Goal: Use online tool/utility: Utilize a website feature to perform a specific function

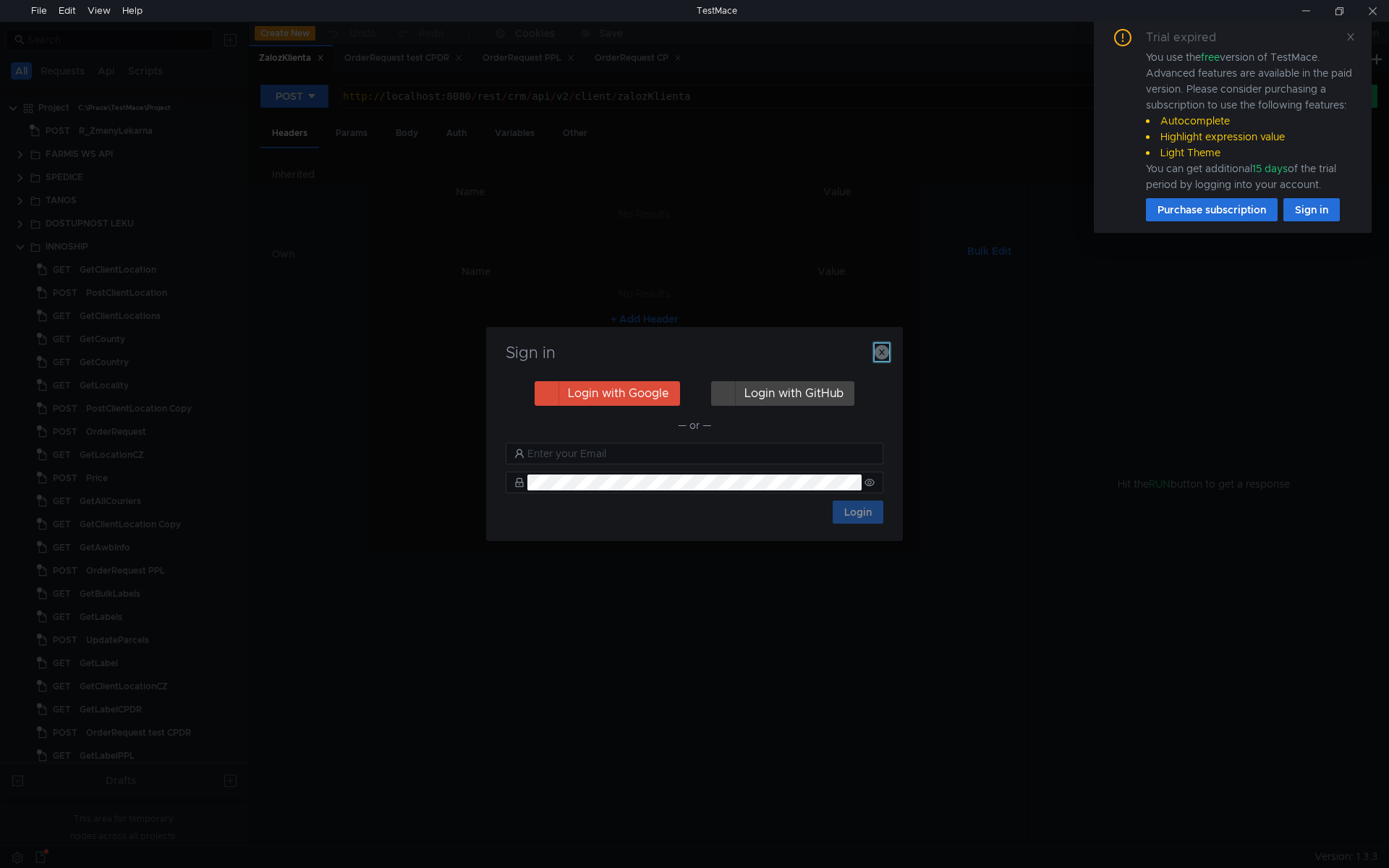
click at [885, 352] on icon "button" at bounding box center [881, 352] width 15 height 15
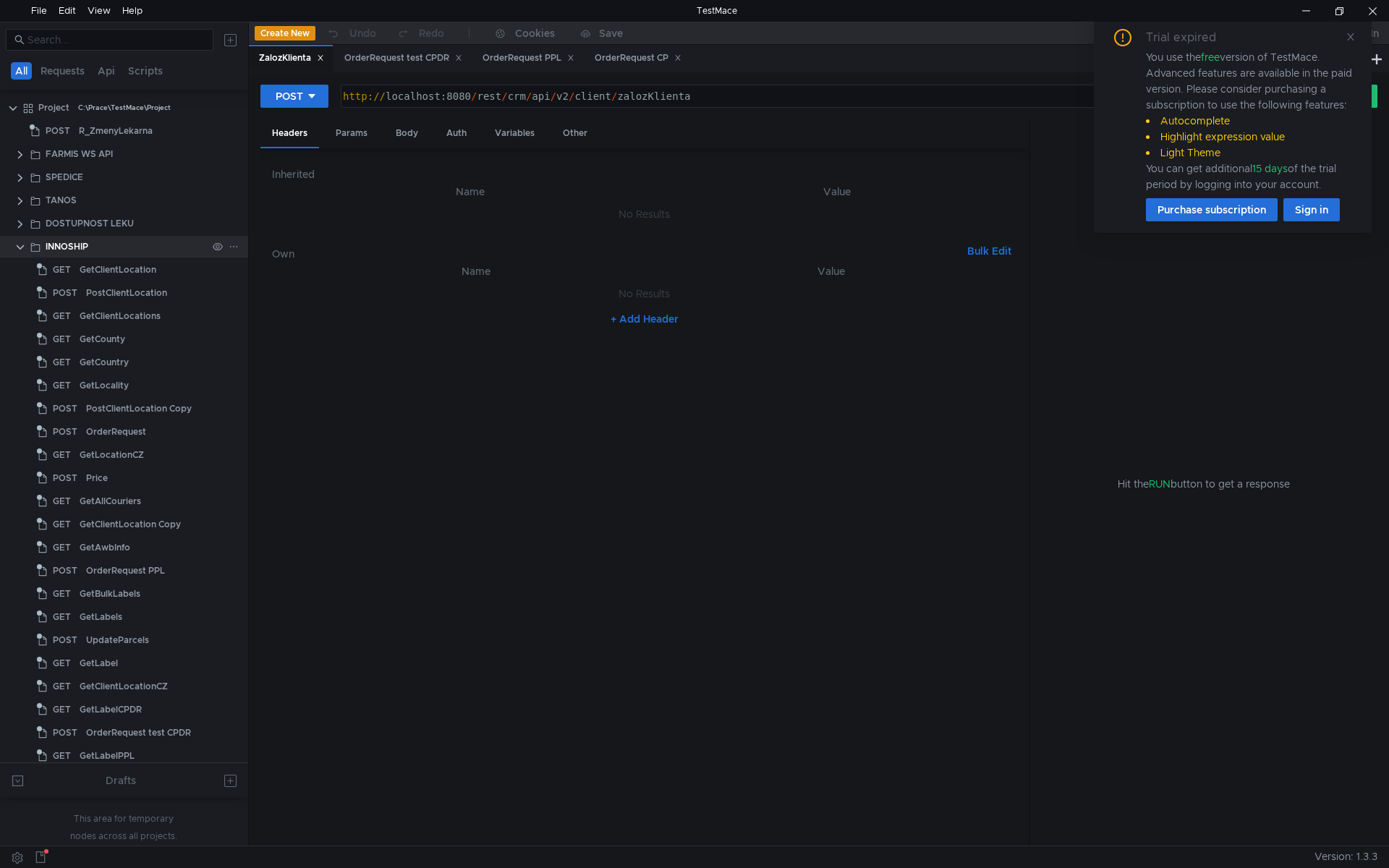
click at [15, 243] on clr-icon at bounding box center [21, 247] width 12 height 12
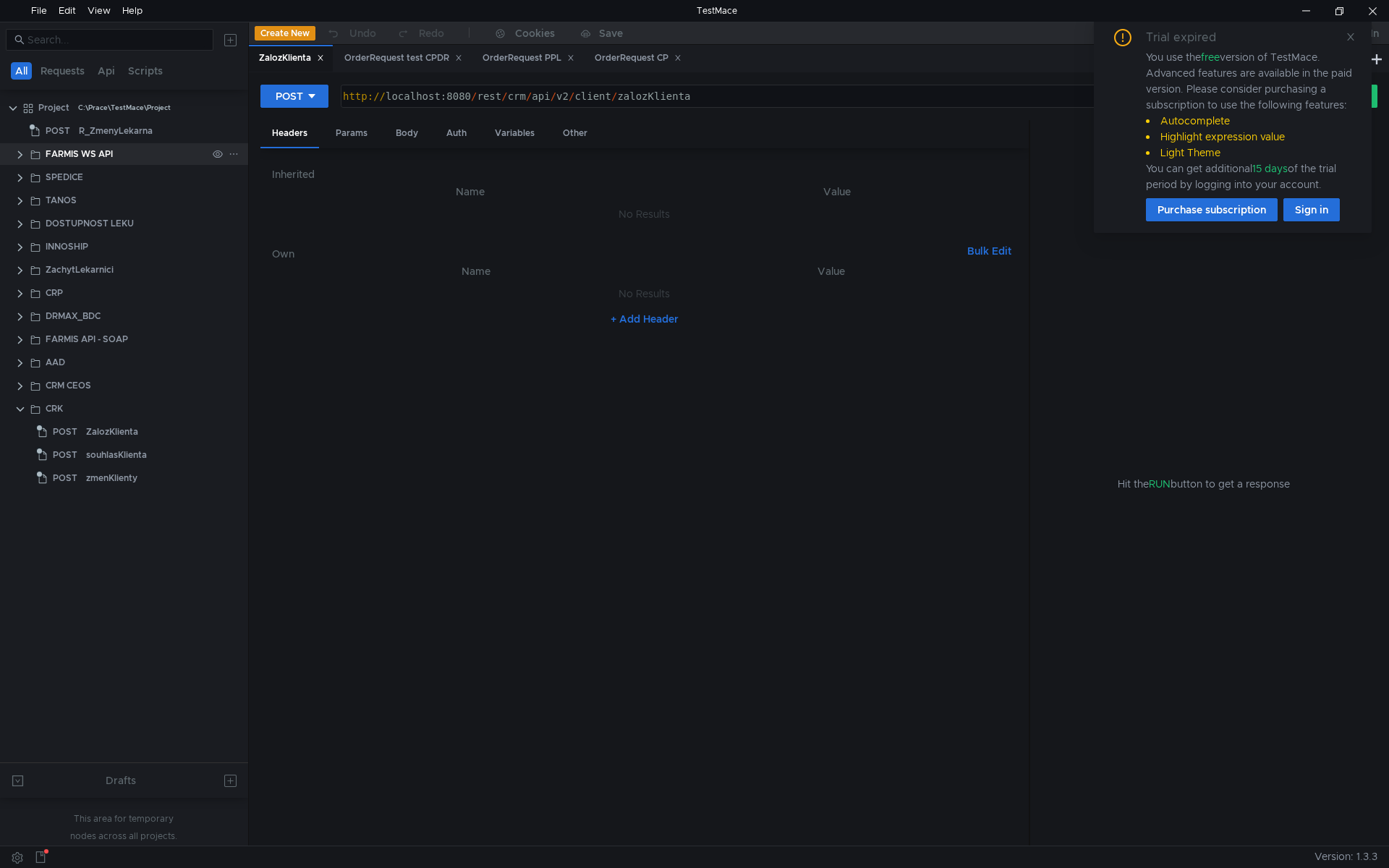
click at [24, 155] on clr-icon at bounding box center [21, 155] width 12 height 12
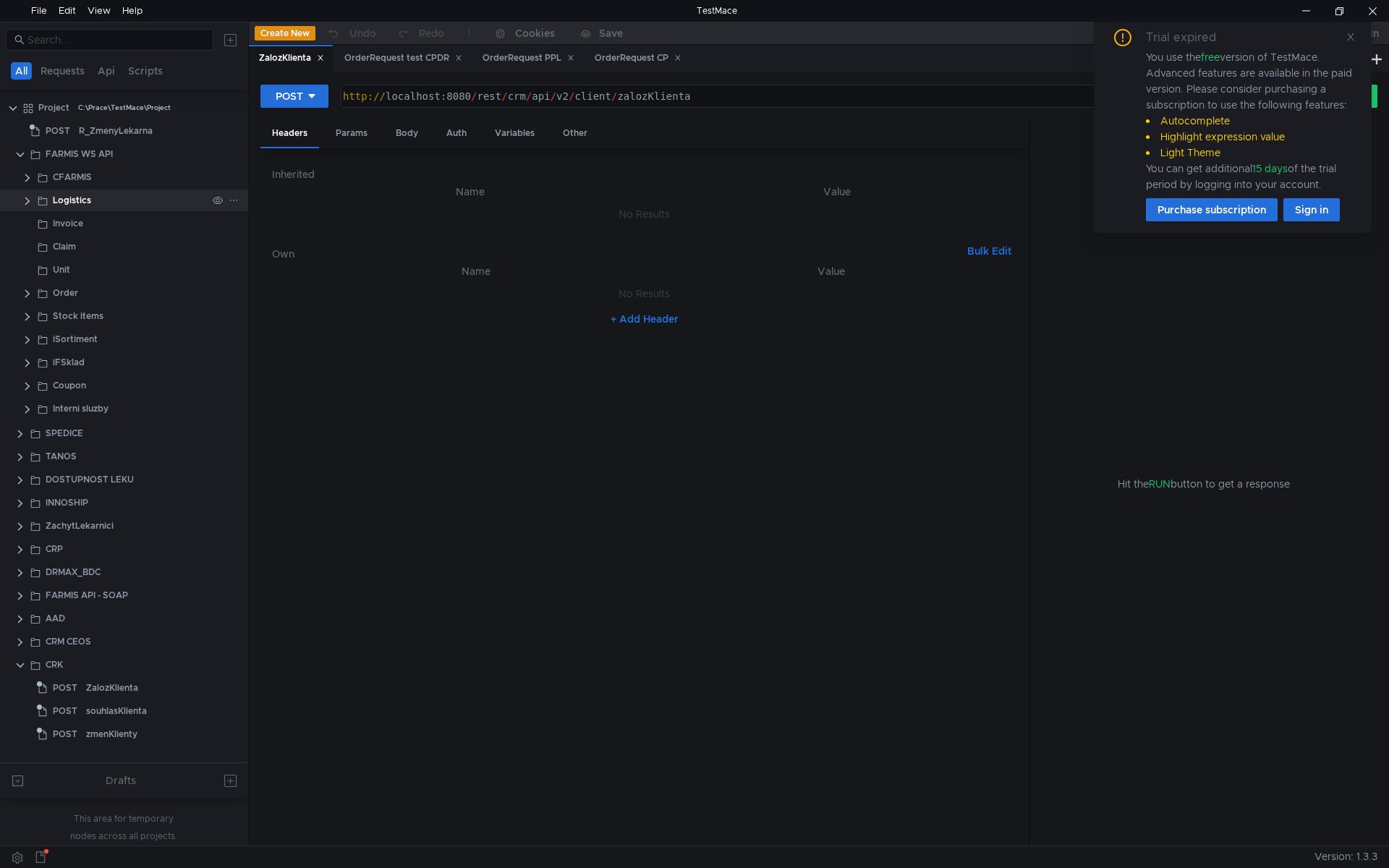
click at [29, 190] on app-app-tree-node-expander at bounding box center [27, 200] width 12 height 22
click at [31, 197] on clr-icon at bounding box center [27, 201] width 12 height 12
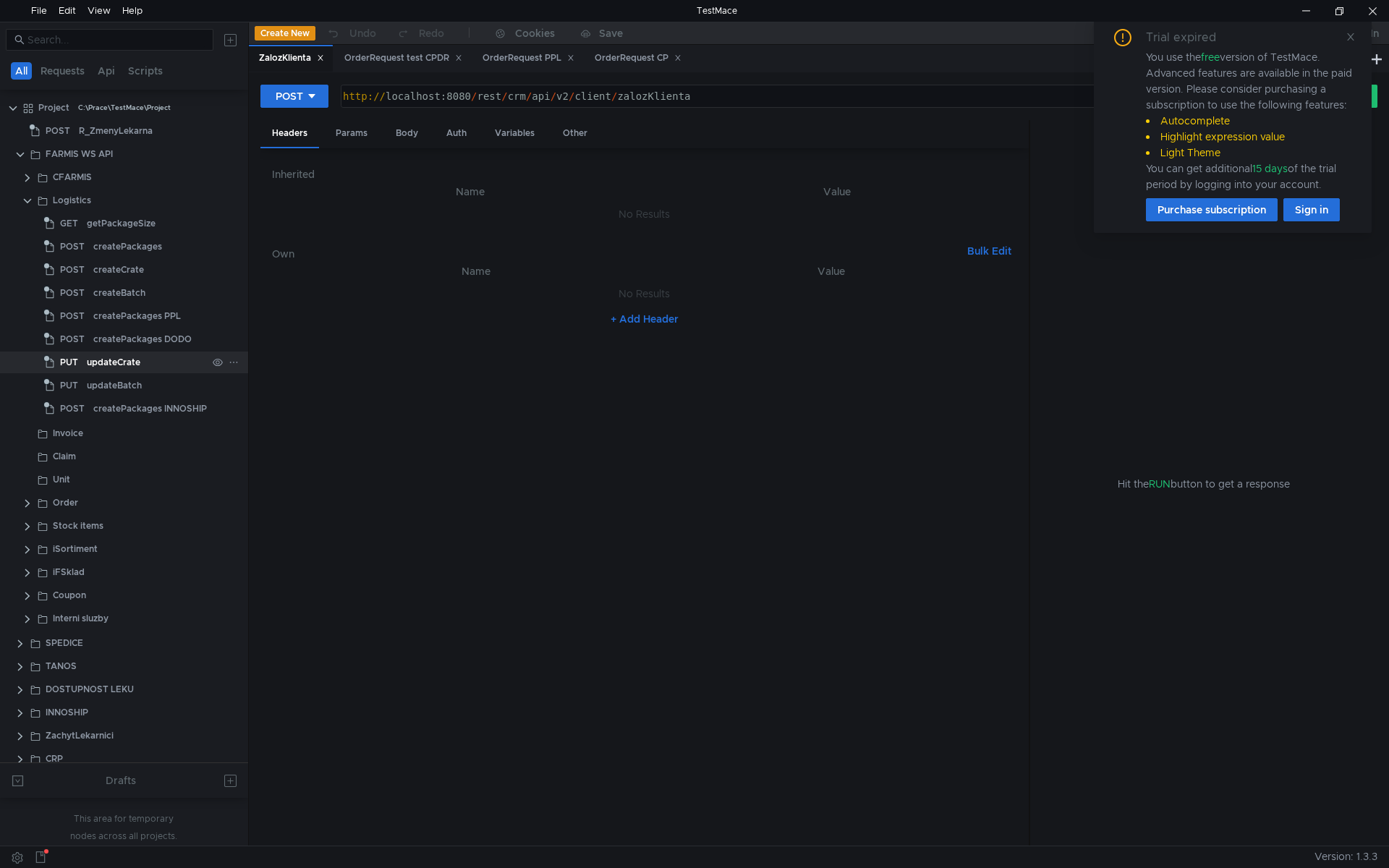
click at [139, 361] on div "updateCrate" at bounding box center [147, 362] width 121 height 22
click at [410, 137] on div "Body" at bounding box center [407, 133] width 45 height 26
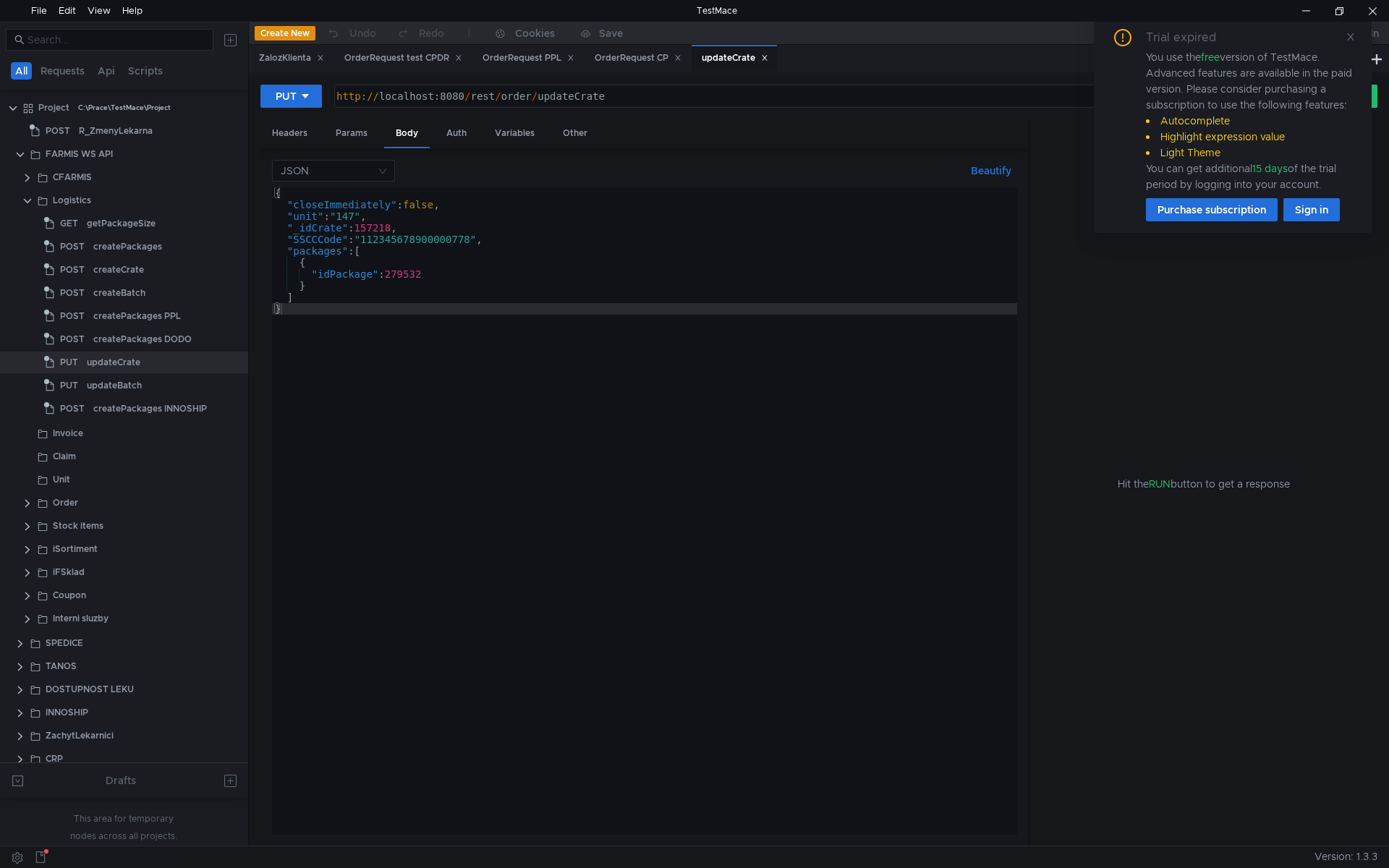
drag, startPoint x: 294, startPoint y: 250, endPoint x: 304, endPoint y: 251, distance: 10.0
click at [297, 250] on div "{ "closeImmediately" : false , "unit" : "147" , "_idCrate" : 157218 , "SSCCCode…" at bounding box center [644, 522] width 745 height 670
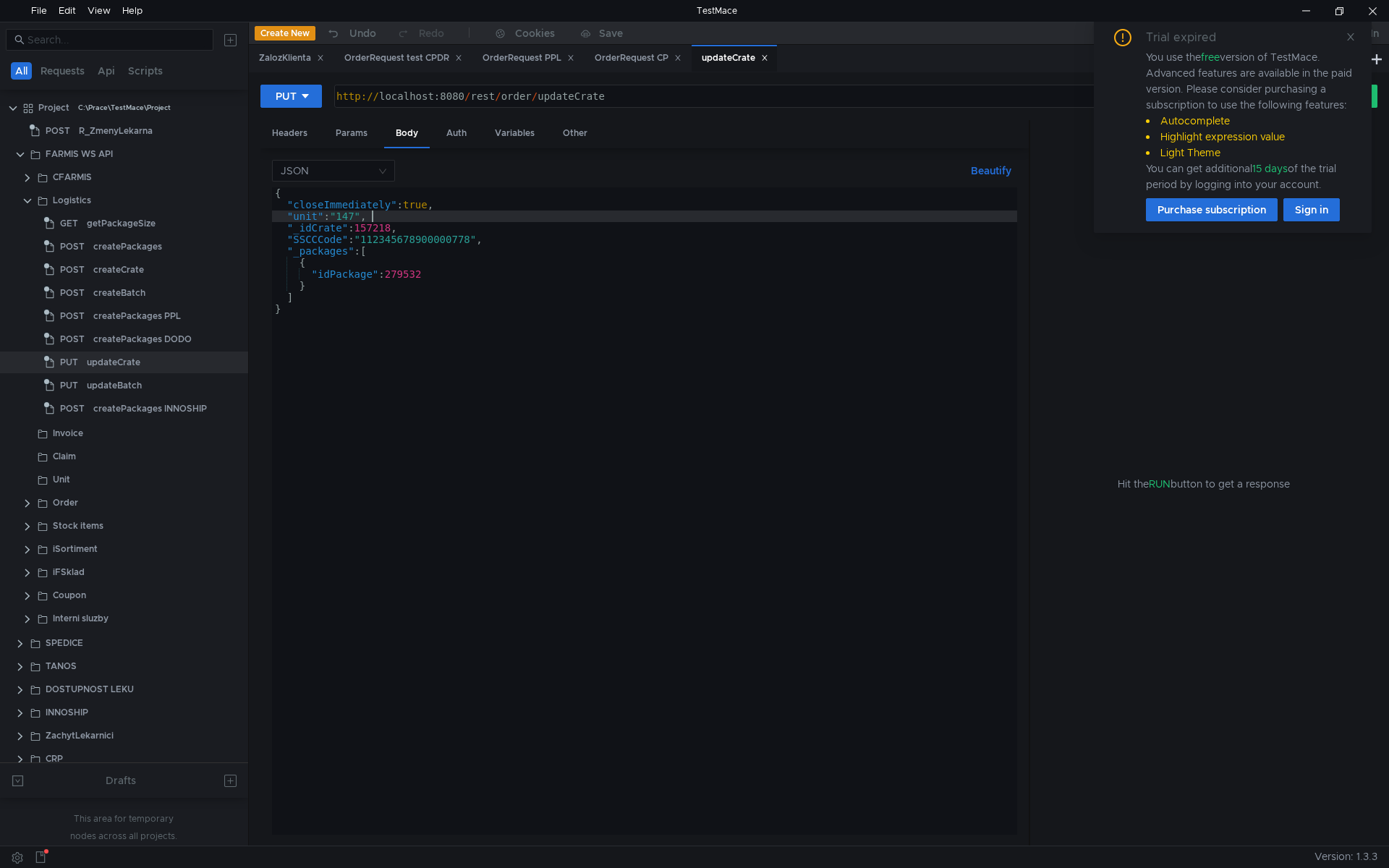
scroll to position [0, 7]
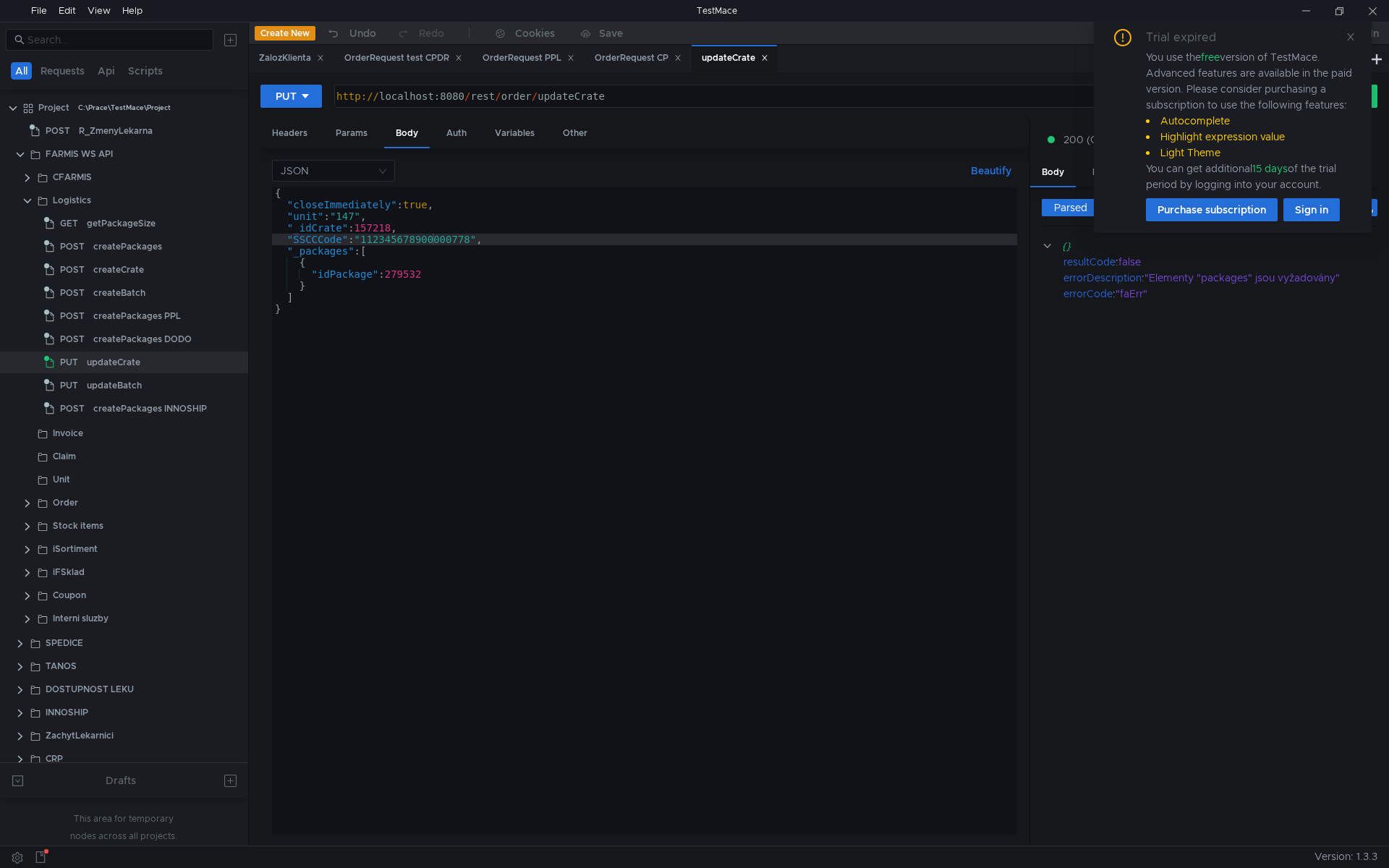
click at [298, 256] on div "{ "closeImmediately" : true , "unit" : "147" , "_idCrate" : 157218 , "SSCCCode"…" at bounding box center [644, 522] width 745 height 670
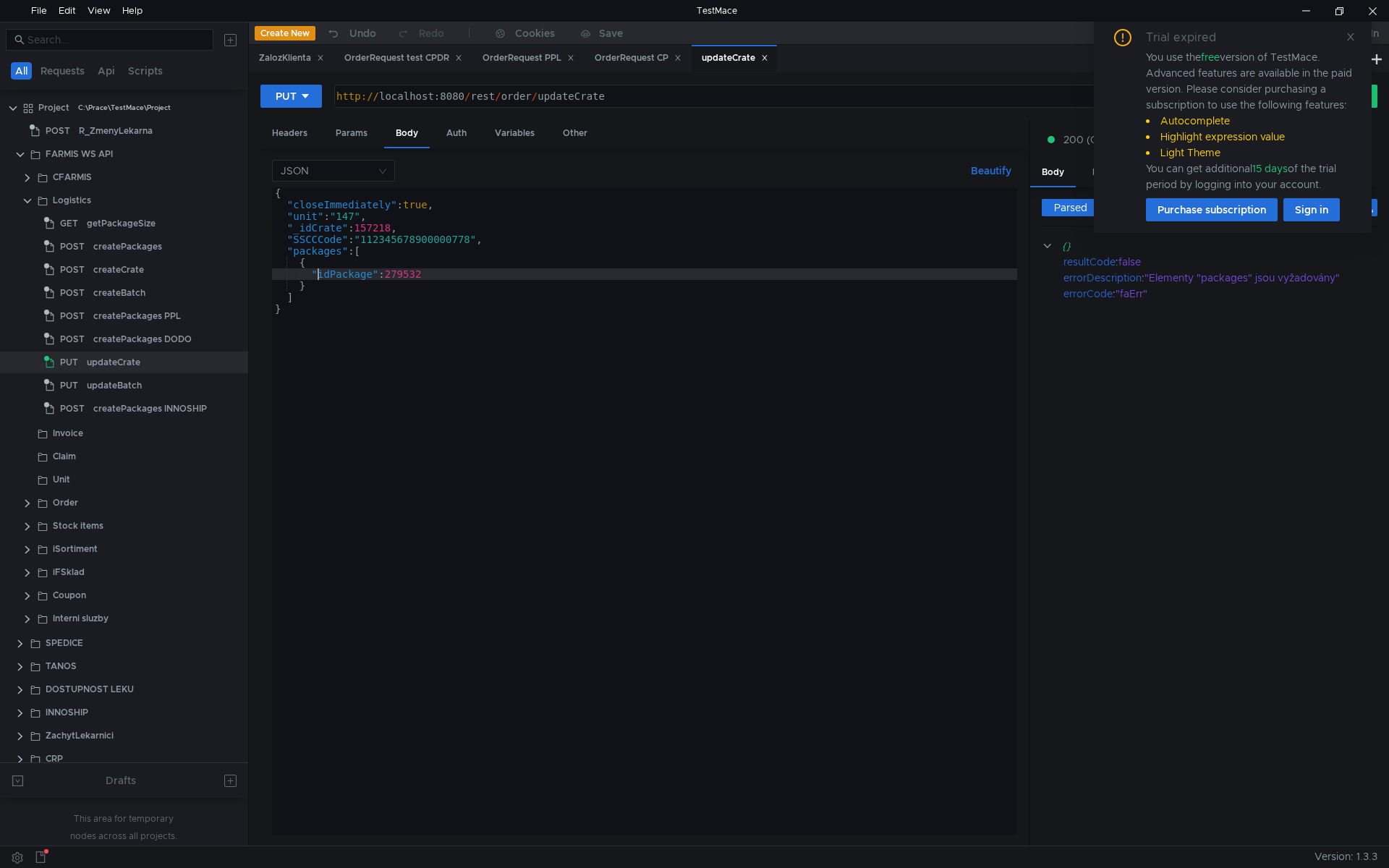
scroll to position [0, 4]
click at [1352, 38] on icon at bounding box center [1351, 36] width 10 height 10
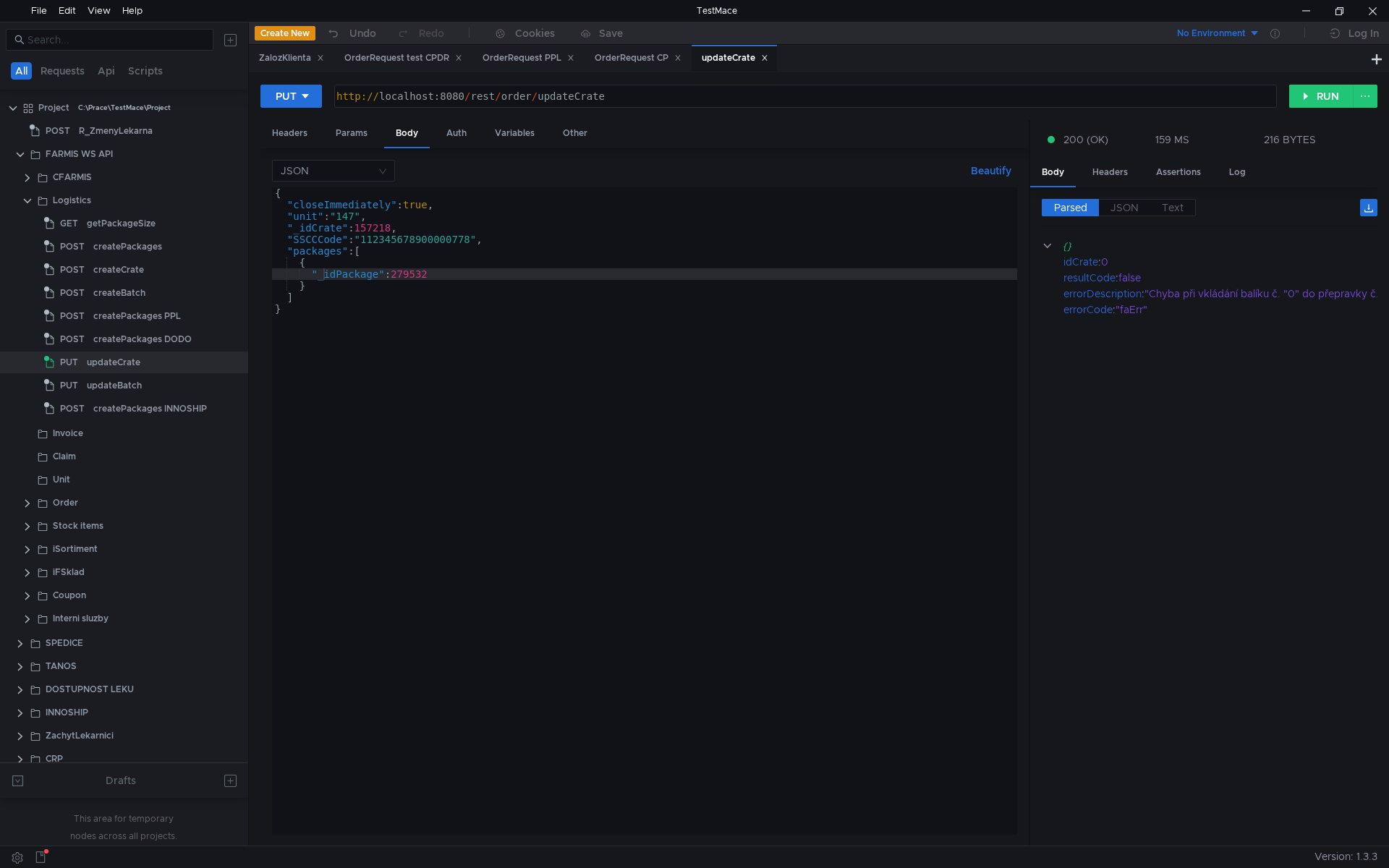
click at [1128, 197] on div "Parsed JSON Text {} idCrate : 0 resultCode : false errorDescription : "Chyba př…" at bounding box center [1204, 516] width 347 height 658
click at [1128, 206] on span "JSON" at bounding box center [1124, 207] width 28 height 13
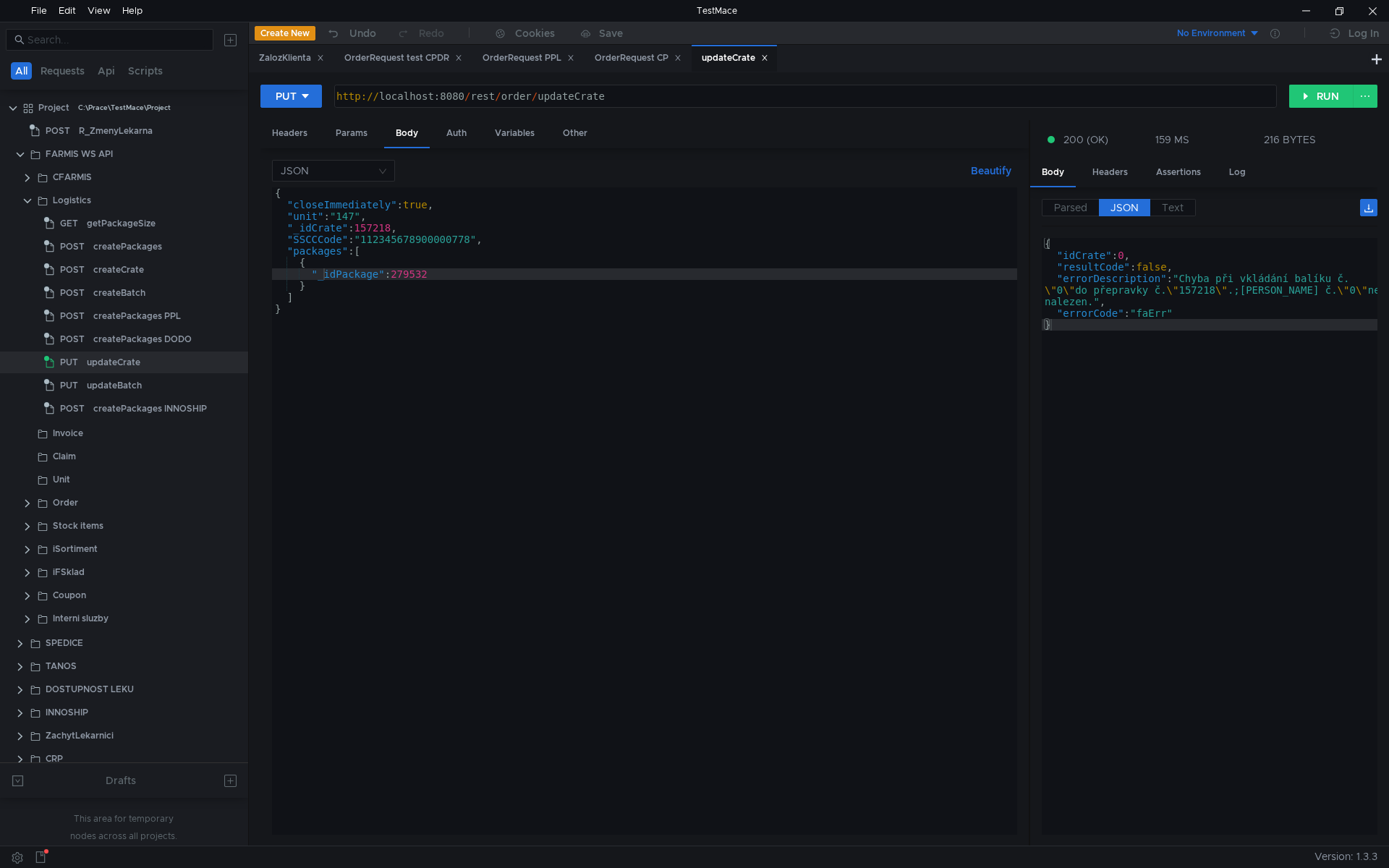
click at [323, 276] on div "{ "closeImmediately" : true , "unit" : "147" , "_idCrate" : 157218 , "SSCCCode"…" at bounding box center [644, 522] width 745 height 670
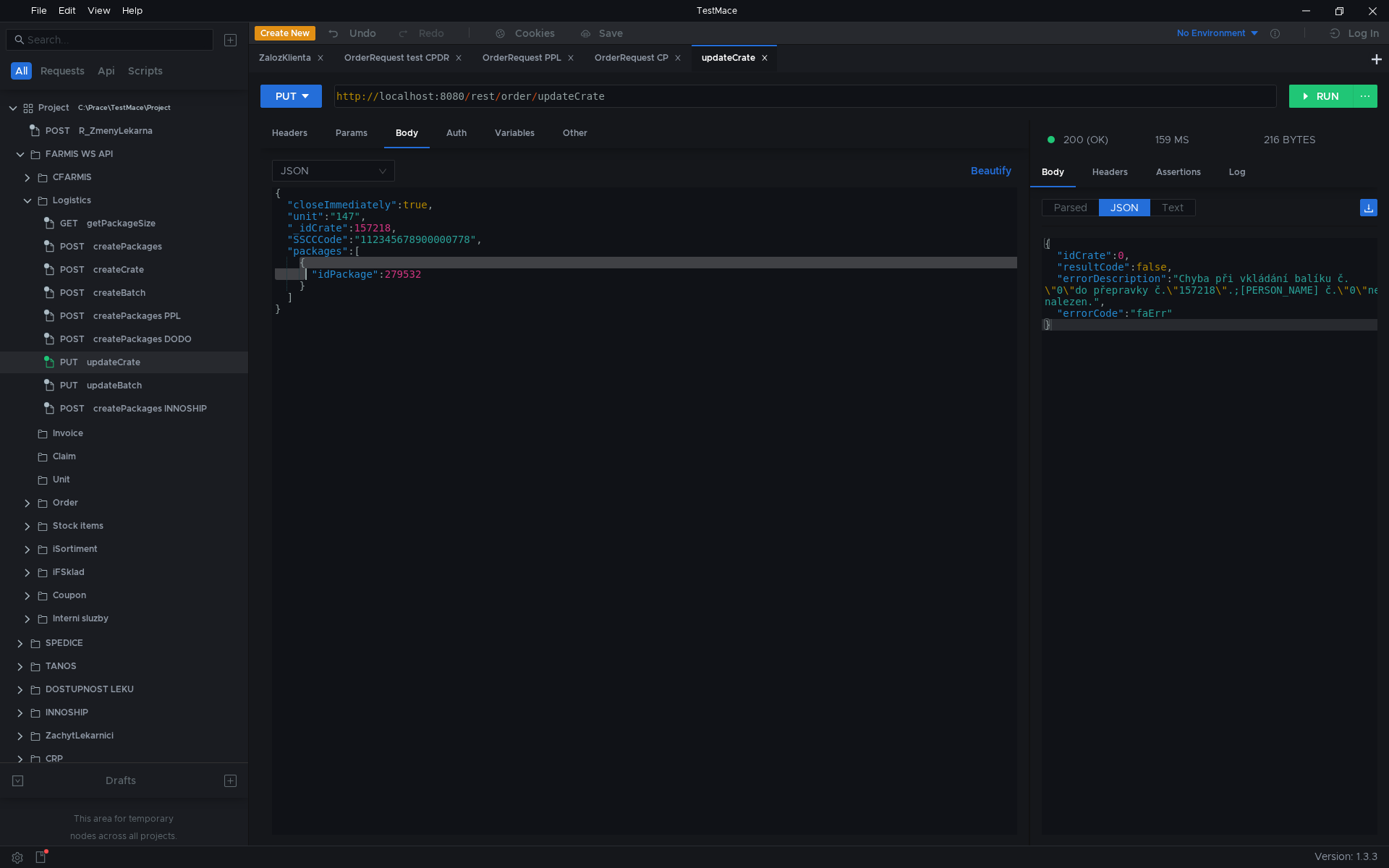
type textarea ""idPackage": 279532 }"
click at [452, 233] on div "{ "closeImmediately" : true , "unit" : "147" , "_idCrate" : 157218 , "SSCCCode"…" at bounding box center [644, 522] width 745 height 670
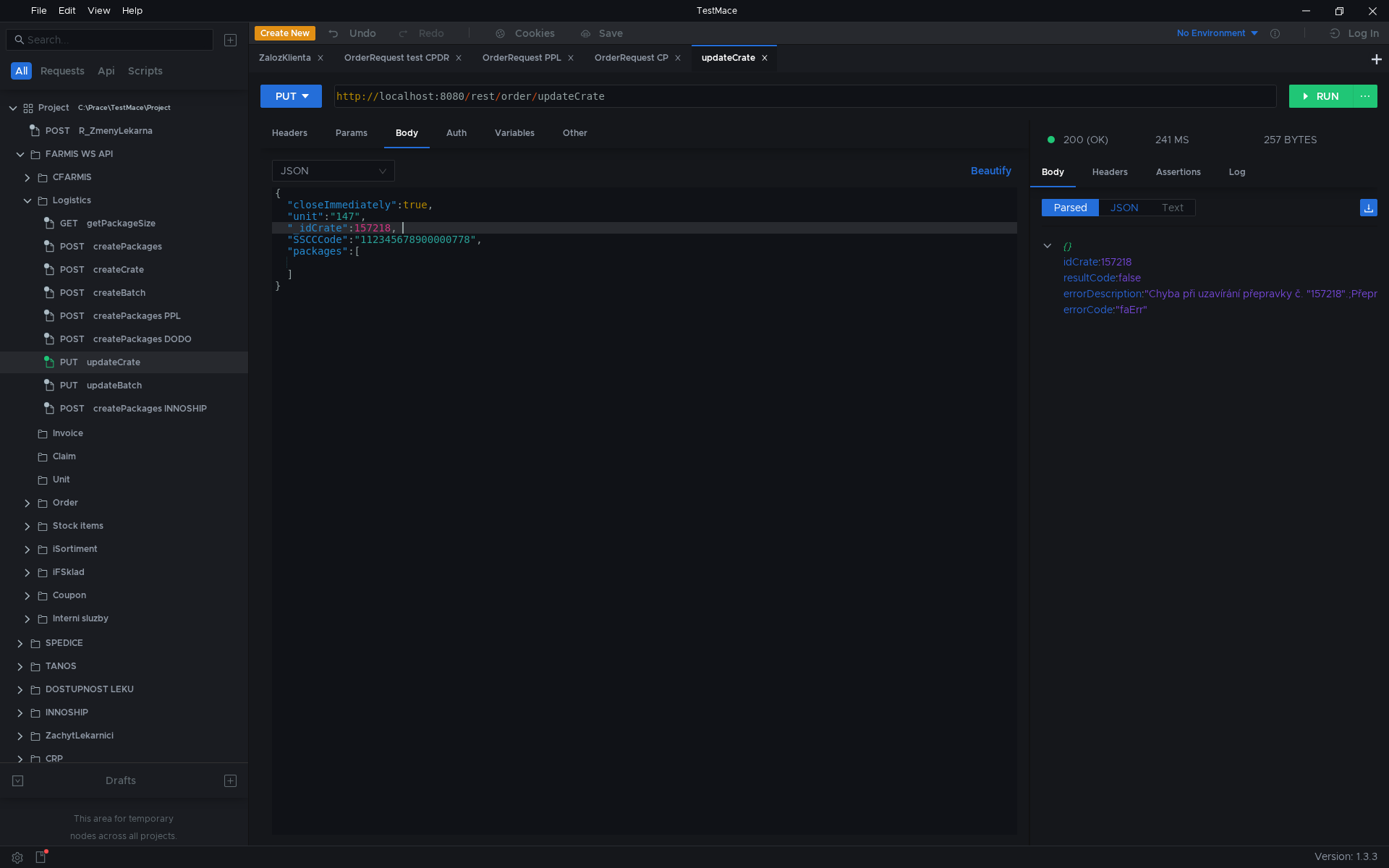
click at [1120, 207] on span "JSON" at bounding box center [1124, 207] width 28 height 13
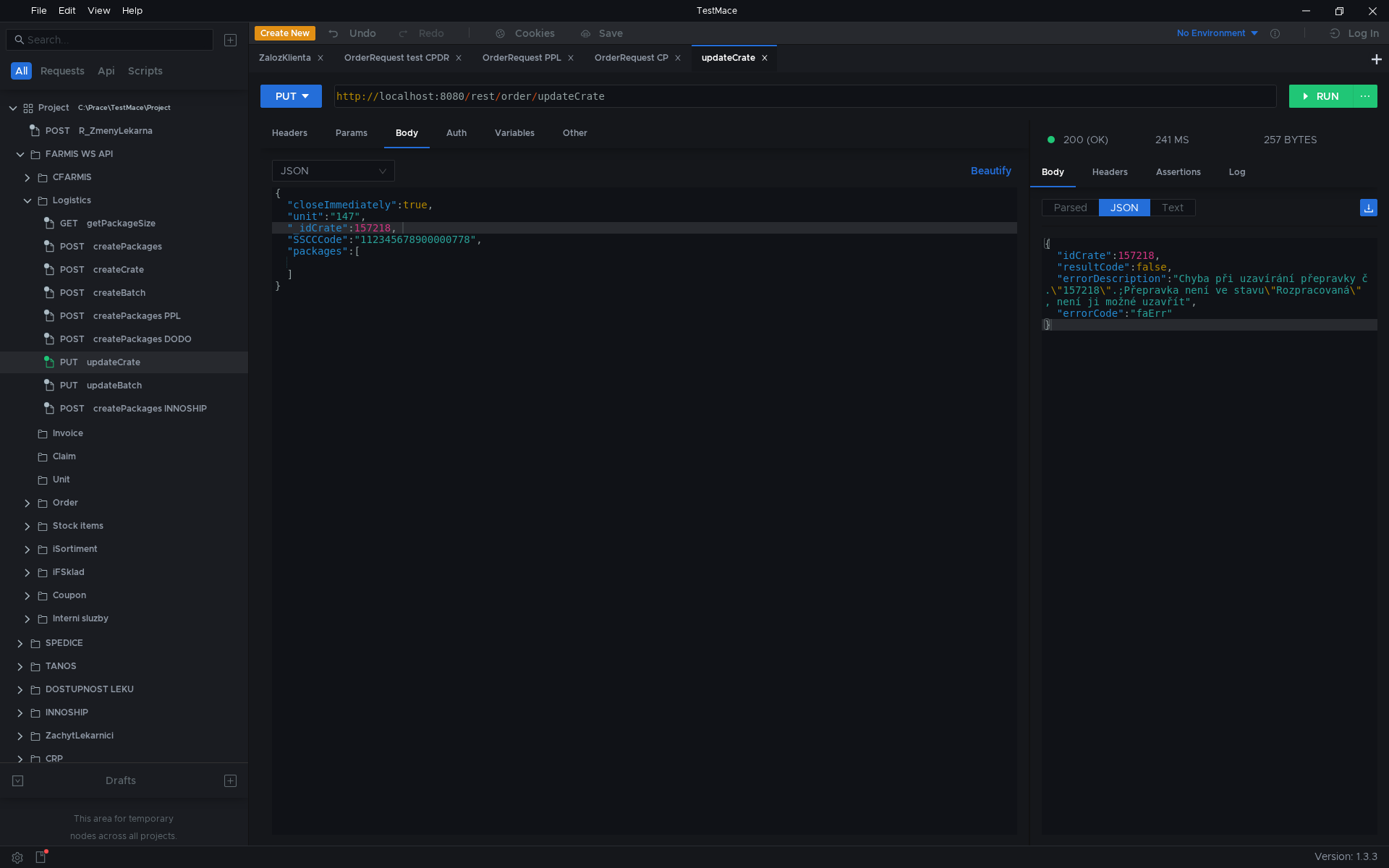
click at [432, 239] on div "{ "closeImmediately" : true , "unit" : "147" , "_idCrate" : 157218 , "SSCCCode"…" at bounding box center [644, 522] width 745 height 670
click at [383, 223] on div "{ "closeImmediately" : true , "unit" : "147" , "_idCrate" : 157218 , "SSCCCode"…" at bounding box center [644, 522] width 745 height 670
click at [579, 330] on div "{ "closeImmediately" : true , "unit" : "147" , "_idCrate" : 157218 , "SSCCCode"…" at bounding box center [644, 522] width 745 height 670
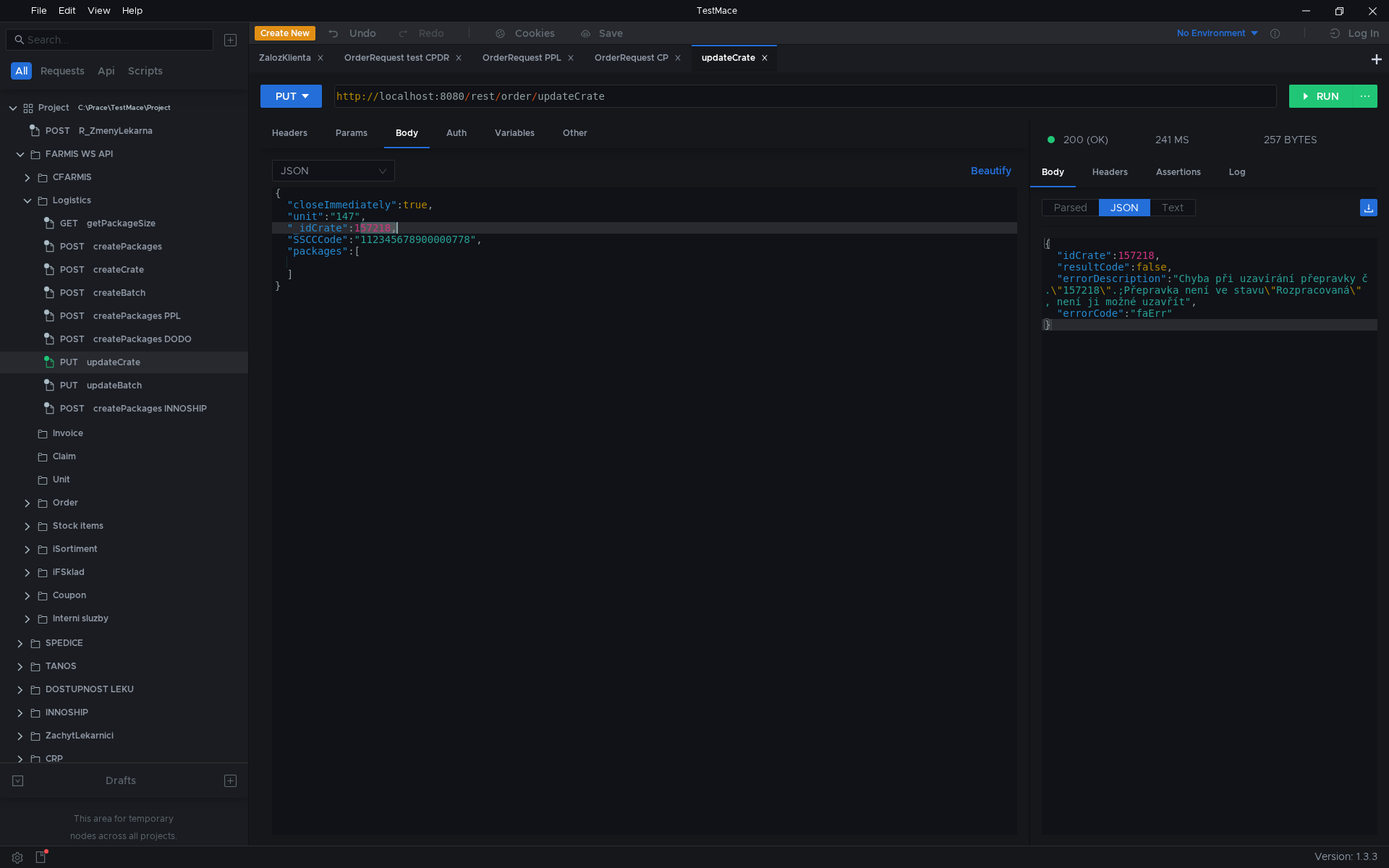
scroll to position [0, 0]
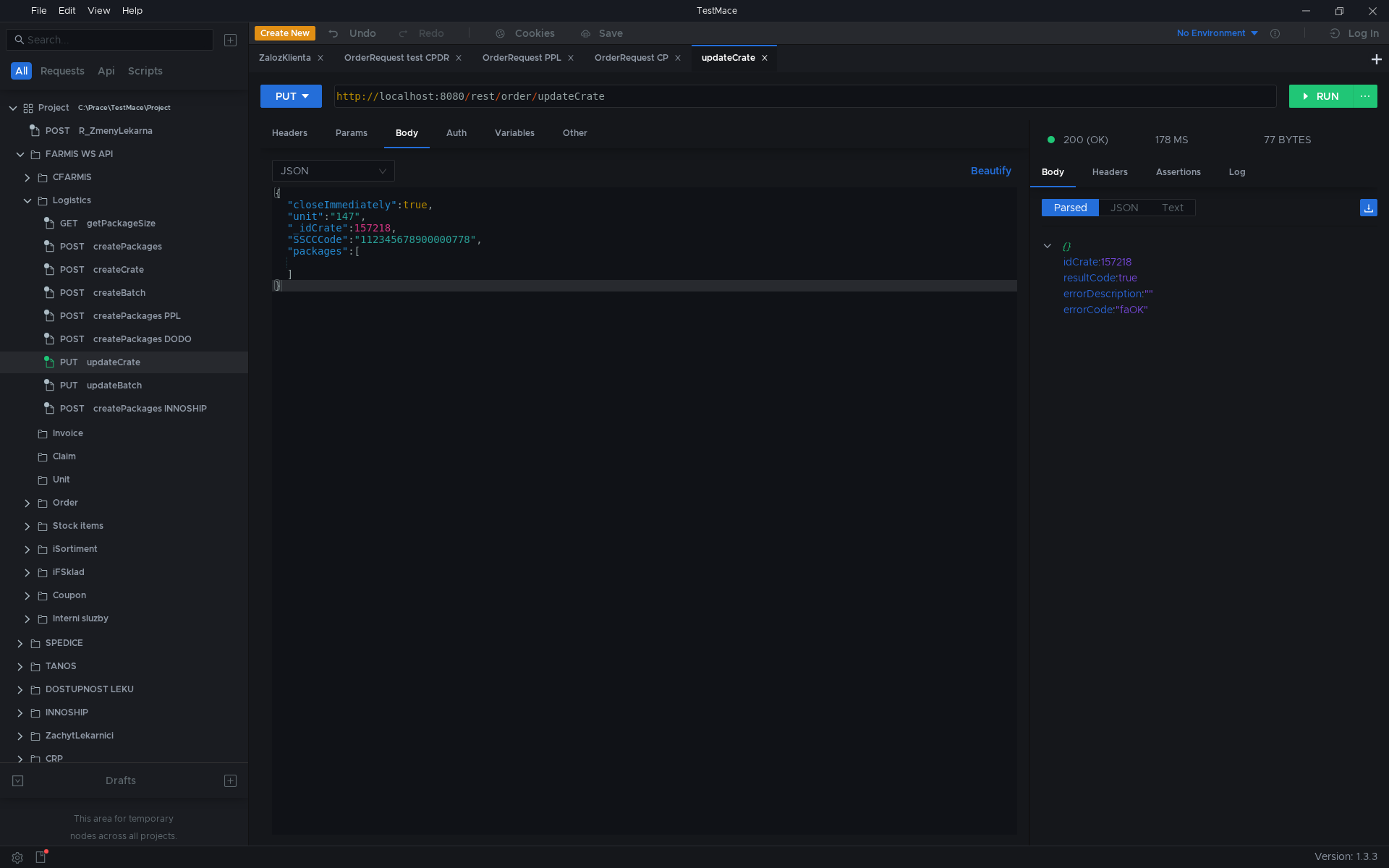
click at [309, 277] on div "{ "closeImmediately" : true , "unit" : "147" , "_idCrate" : 157218 , "SSCCCode"…" at bounding box center [644, 522] width 745 height 670
type textarea "]"
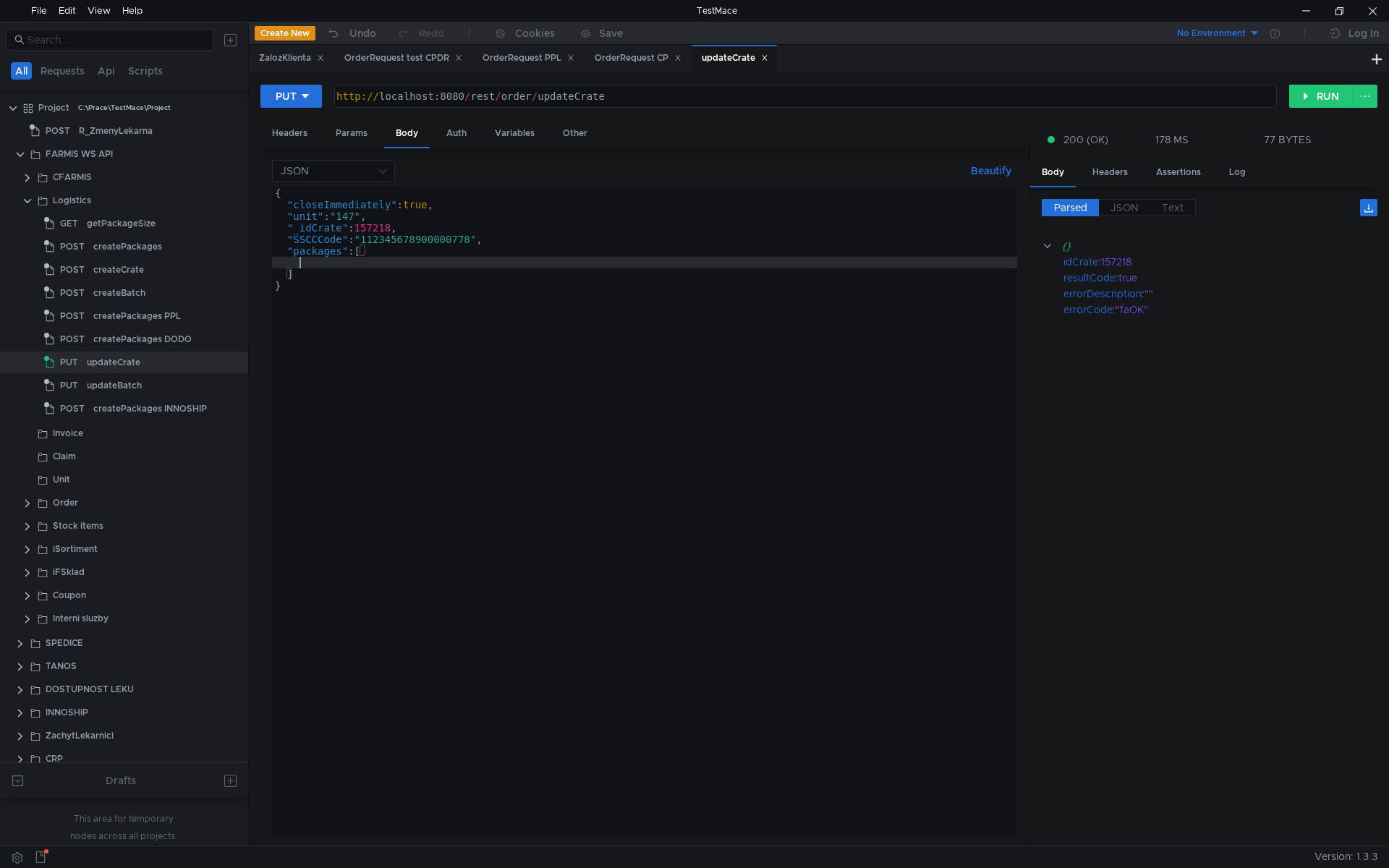
click at [310, 265] on div "{ "closeImmediately" : true , "unit" : "147" , "_idCrate" : 157218 , "SSCCCode"…" at bounding box center [644, 522] width 745 height 670
type textarea ""packages": []"
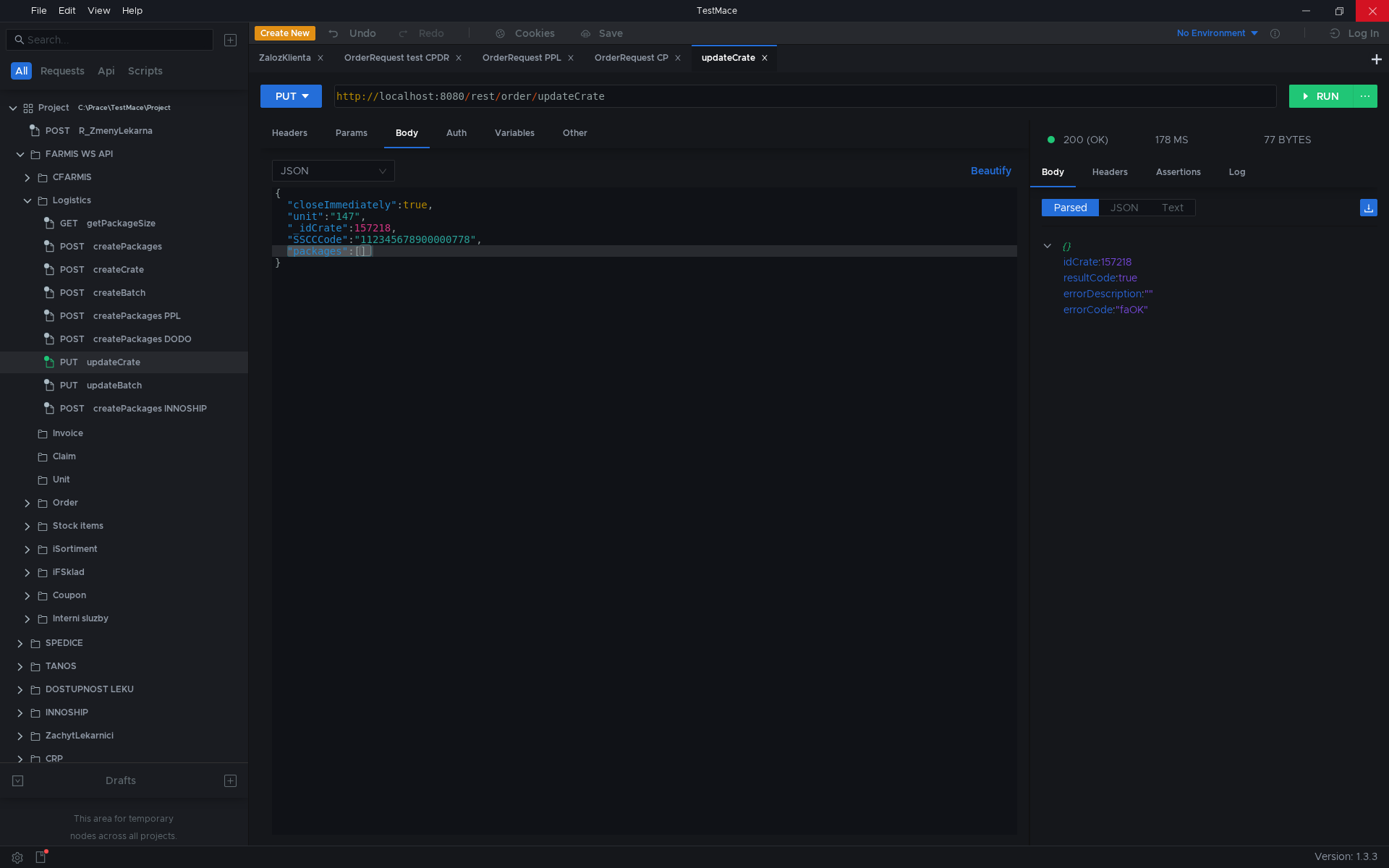
click at [1382, 4] on div at bounding box center [1372, 11] width 33 height 22
